Goal: Task Accomplishment & Management: Manage account settings

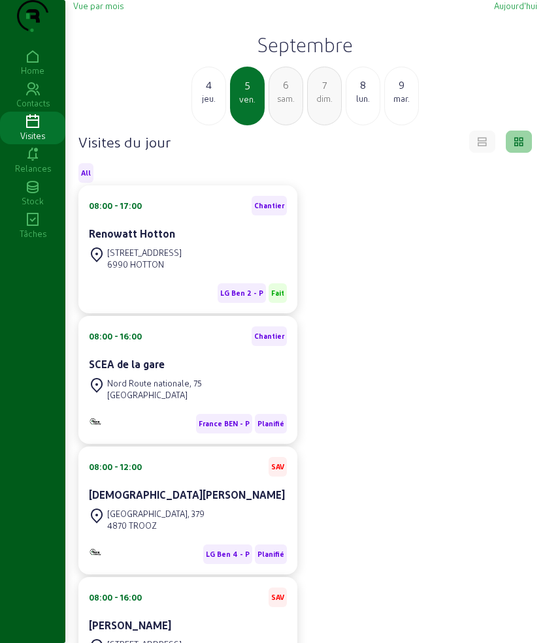
click at [246, 56] on h2 "Septembre" at bounding box center [305, 45] width 464 height 24
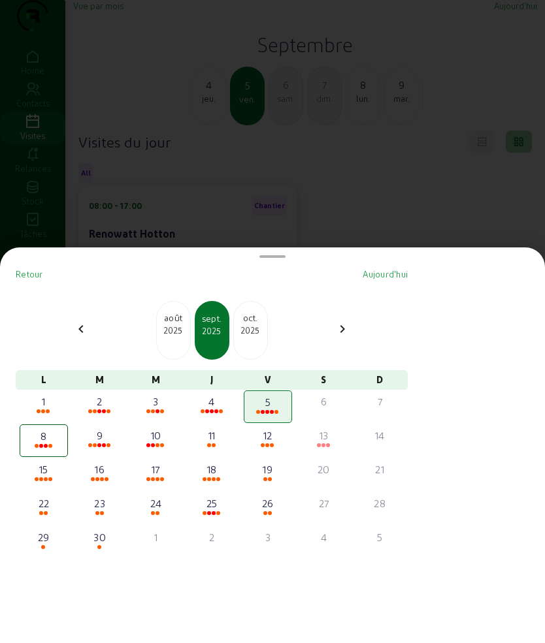
click at [175, 332] on div "2025" at bounding box center [173, 331] width 33 height 12
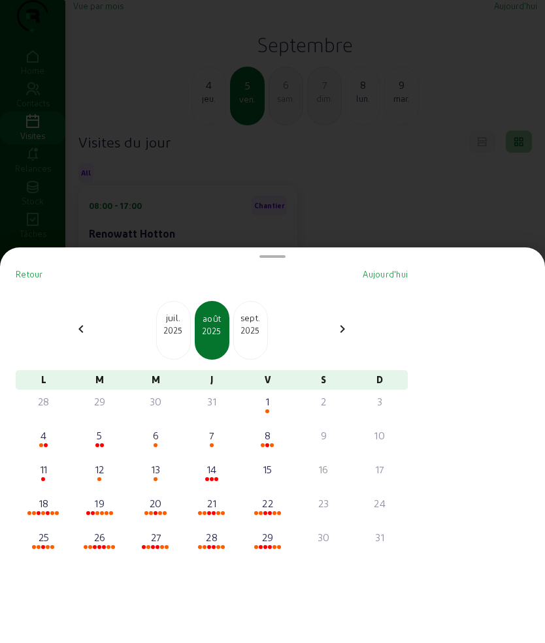
click at [246, 340] on div "[DATE]" at bounding box center [250, 330] width 35 height 59
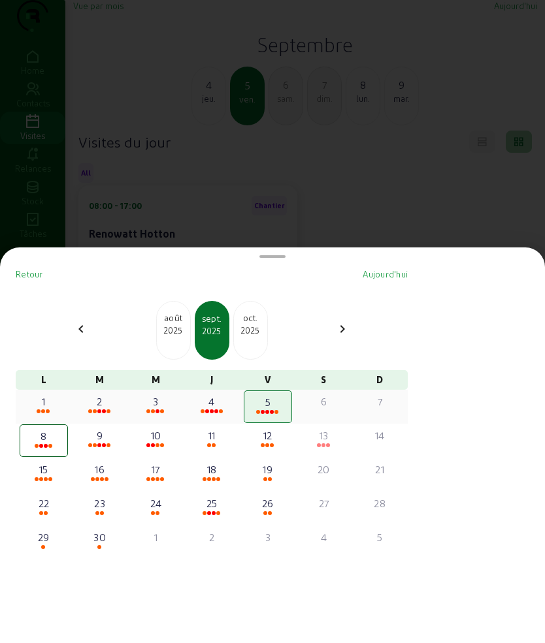
click at [161, 402] on div "3" at bounding box center [156, 402] width 46 height 16
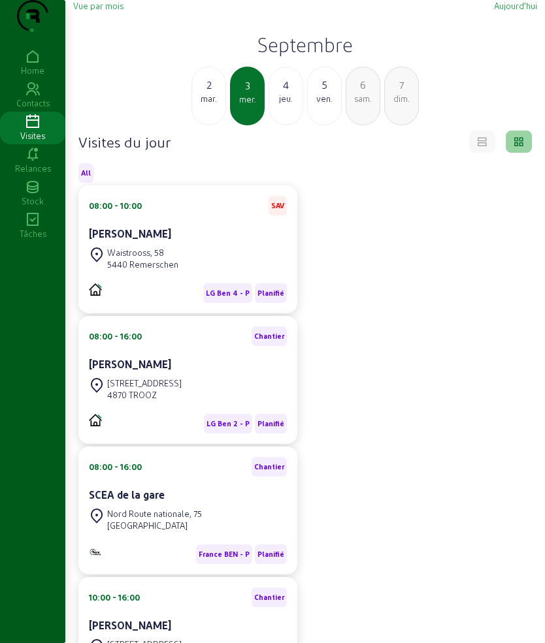
click at [292, 125] on div "4 jeu." at bounding box center [285, 96] width 35 height 59
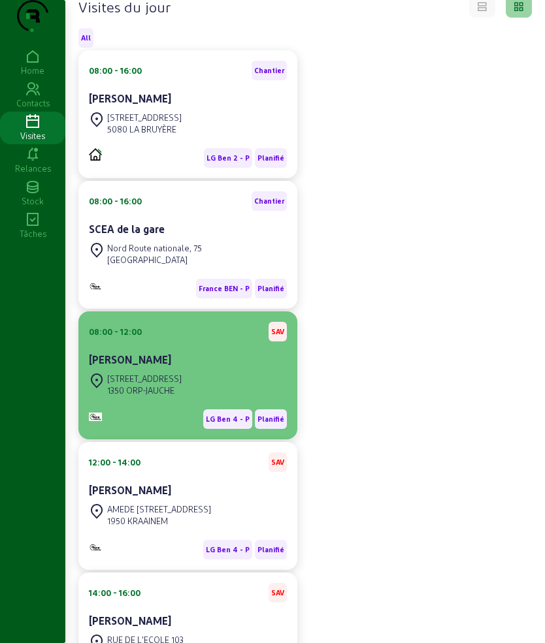
scroll to position [163, 0]
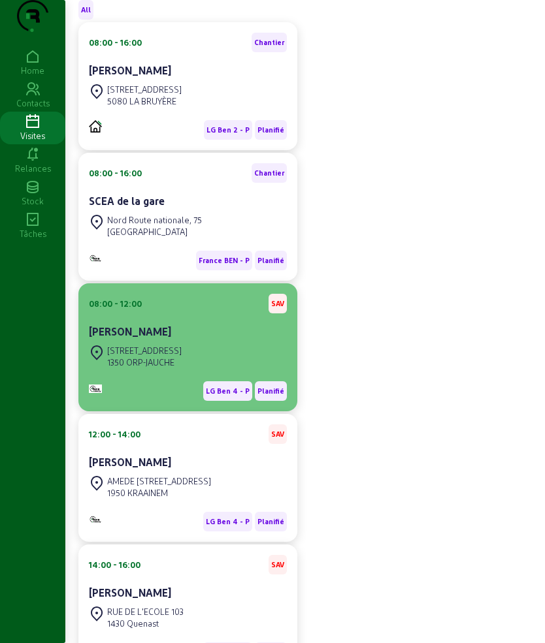
click at [182, 368] on div "1350 ORP-JAUCHE" at bounding box center [144, 363] width 74 height 12
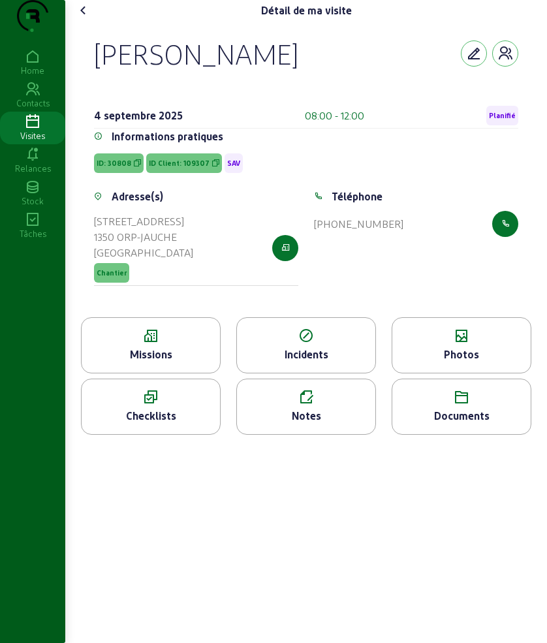
click at [182, 362] on div "Missions" at bounding box center [151, 355] width 138 height 16
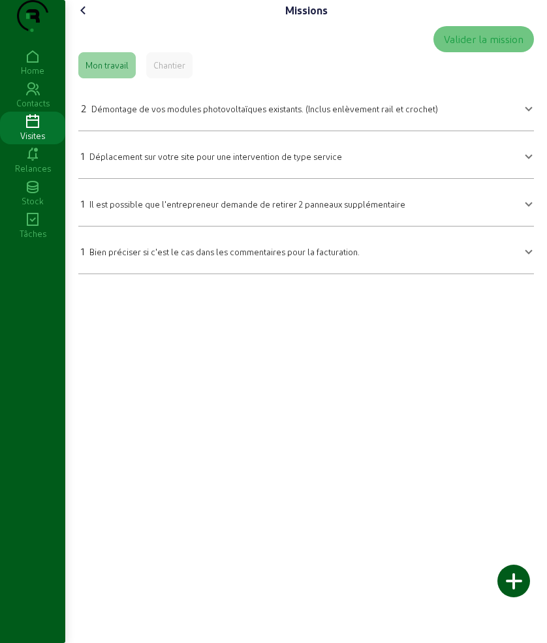
click at [155, 116] on div "2 Démontage de vos modules photovoltaïques existants. (Inclus enlèvement rail e…" at bounding box center [259, 109] width 357 height 16
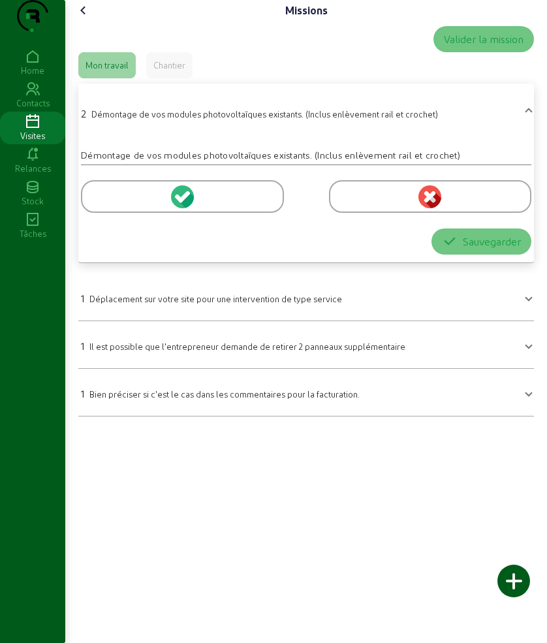
click at [236, 213] on div at bounding box center [182, 196] width 203 height 33
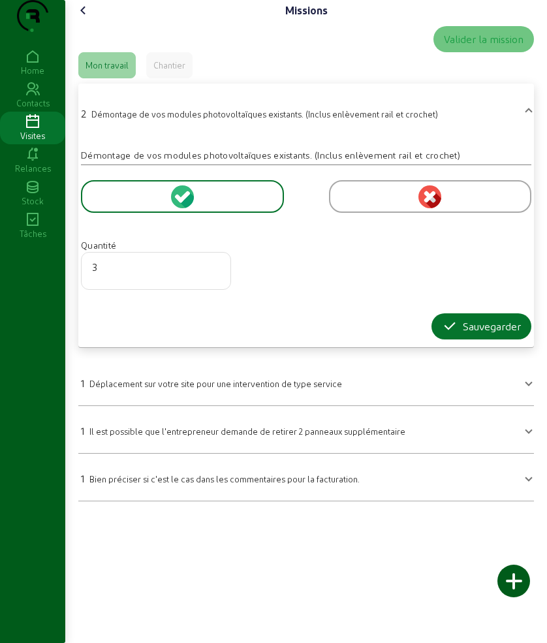
click at [219, 275] on input "3" at bounding box center [156, 267] width 128 height 16
type input "4"
click at [219, 275] on input "4" at bounding box center [156, 267] width 128 height 16
click at [457, 334] on div "Sauvegarder" at bounding box center [481, 327] width 79 height 16
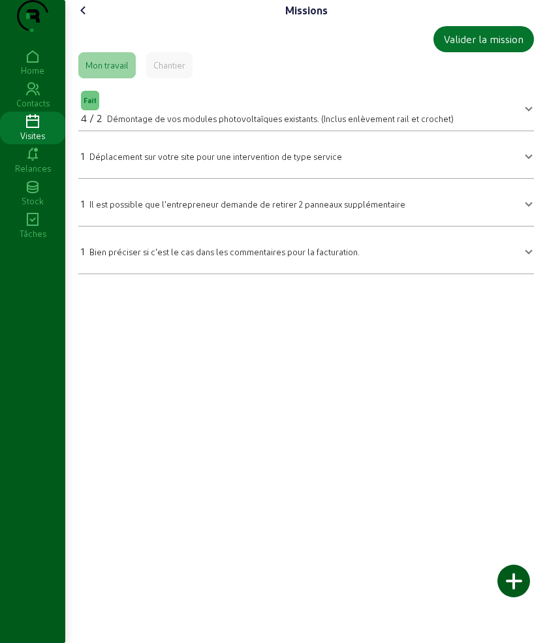
click at [244, 221] on mat-expansion-panel-header "1 Il est possible que l'entrepreneur demande de retirer 2 panneaux supplémentai…" at bounding box center [306, 202] width 456 height 37
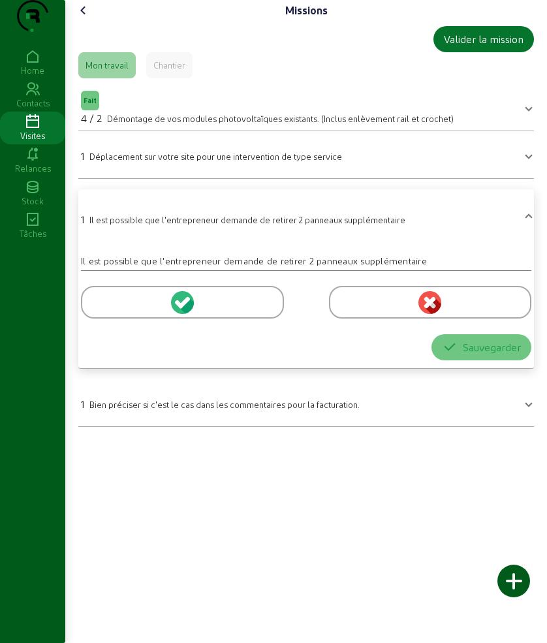
click at [152, 319] on div at bounding box center [182, 302] width 203 height 33
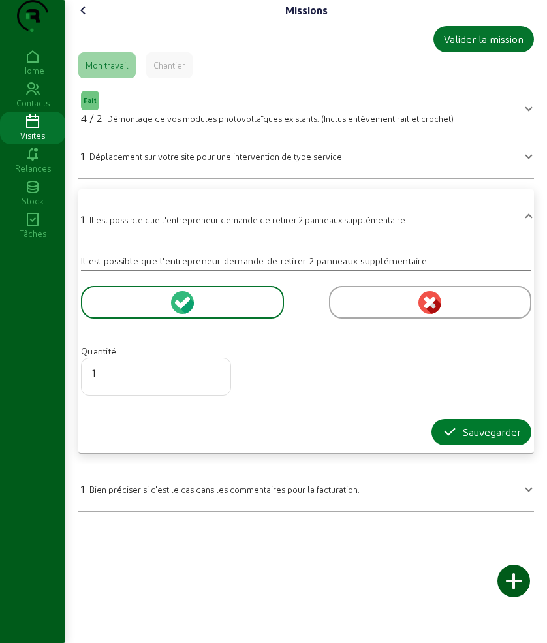
click at [451, 440] on icon "button" at bounding box center [450, 433] width 16 height 16
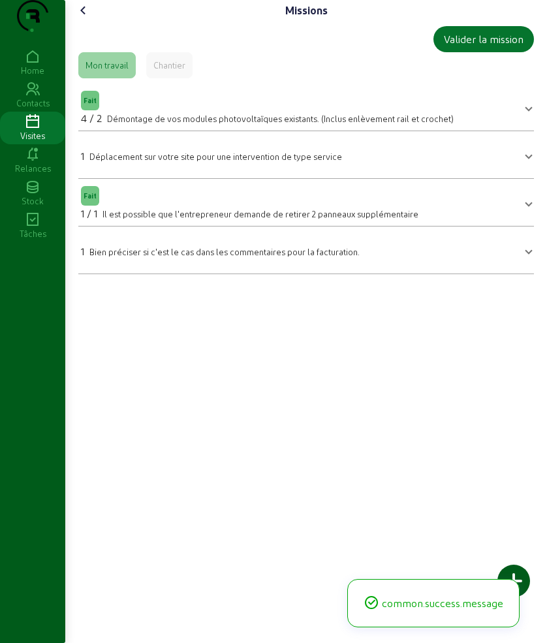
click at [90, 18] on icon at bounding box center [84, 11] width 16 height 16
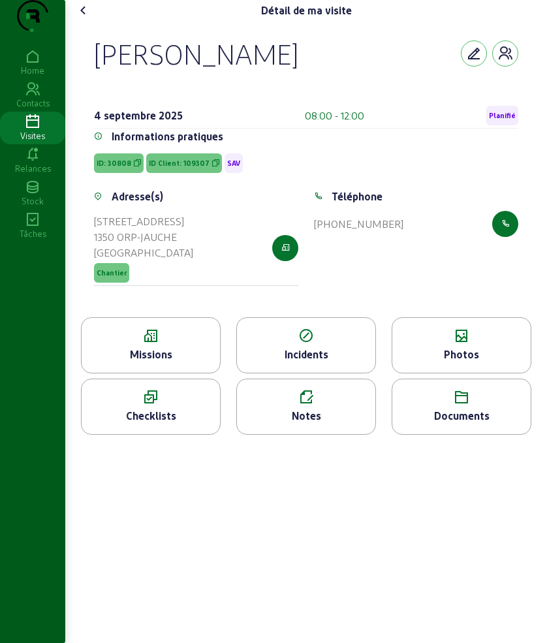
click at [310, 406] on icon at bounding box center [306, 398] width 138 height 16
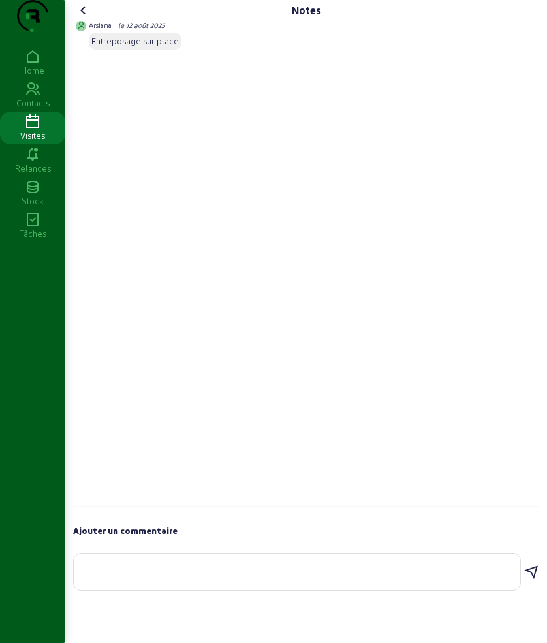
click at [167, 577] on textarea at bounding box center [297, 570] width 426 height 16
type textarea "f"
type textarea "demmontage de 4 panneaux"
click at [532, 581] on icon at bounding box center [532, 573] width 16 height 16
click at [283, 577] on textarea at bounding box center [297, 570] width 426 height 16
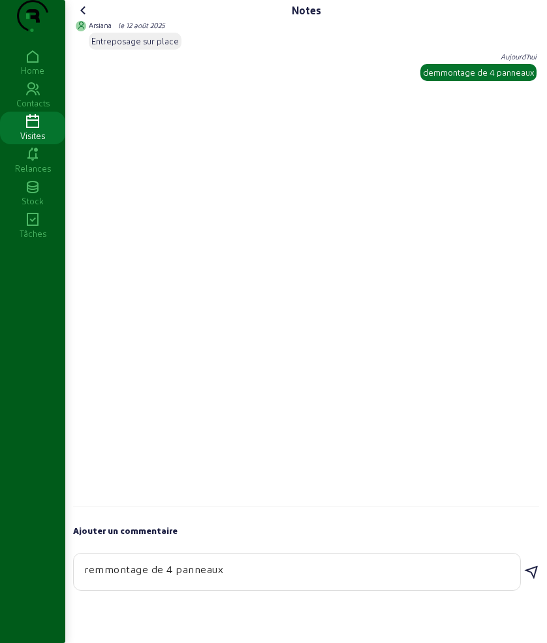
type textarea "remmontage de 4 panneaux"
click at [532, 581] on icon at bounding box center [532, 573] width 16 height 16
click at [78, 18] on icon at bounding box center [84, 11] width 16 height 16
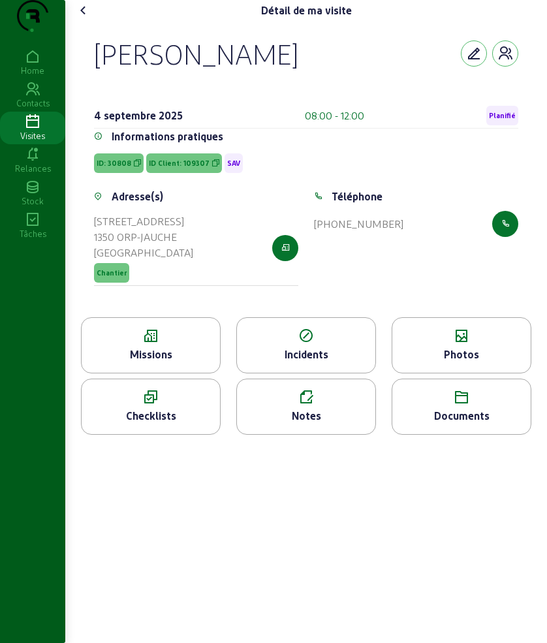
click at [430, 344] on icon at bounding box center [462, 337] width 138 height 16
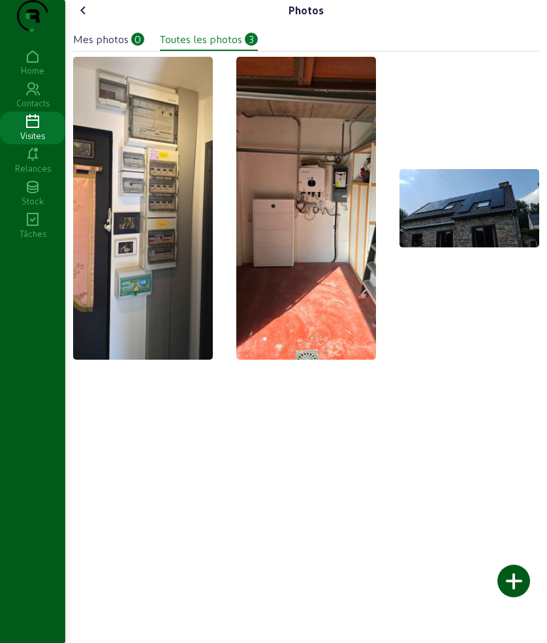
click at [530, 577] on div "Photos Mes photos 0 Toutes les photos 3" at bounding box center [306, 321] width 482 height 643
click at [506, 577] on div at bounding box center [514, 581] width 33 height 33
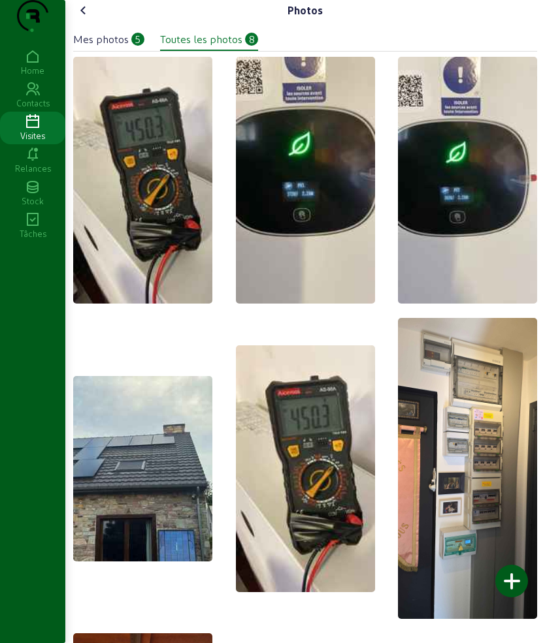
click at [513, 581] on div at bounding box center [511, 581] width 33 height 33
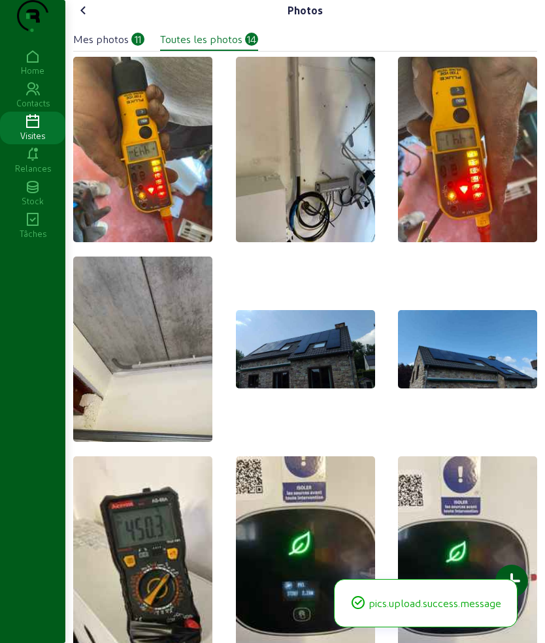
click at [81, 18] on icon at bounding box center [84, 11] width 16 height 16
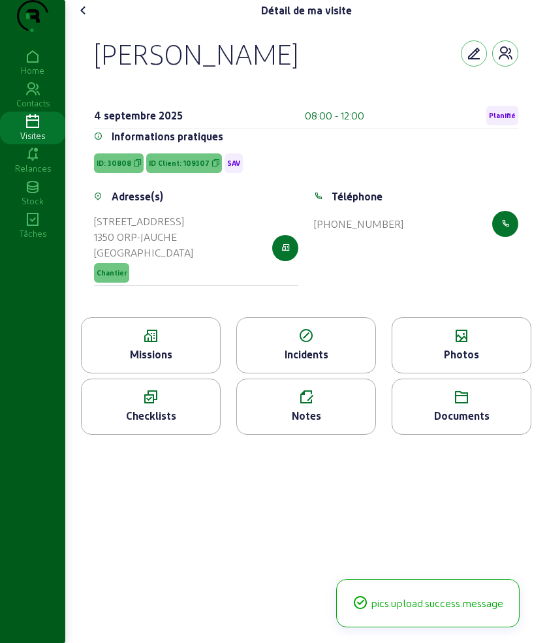
click at [81, 18] on icon at bounding box center [84, 11] width 16 height 16
